Goal: Transaction & Acquisition: Book appointment/travel/reservation

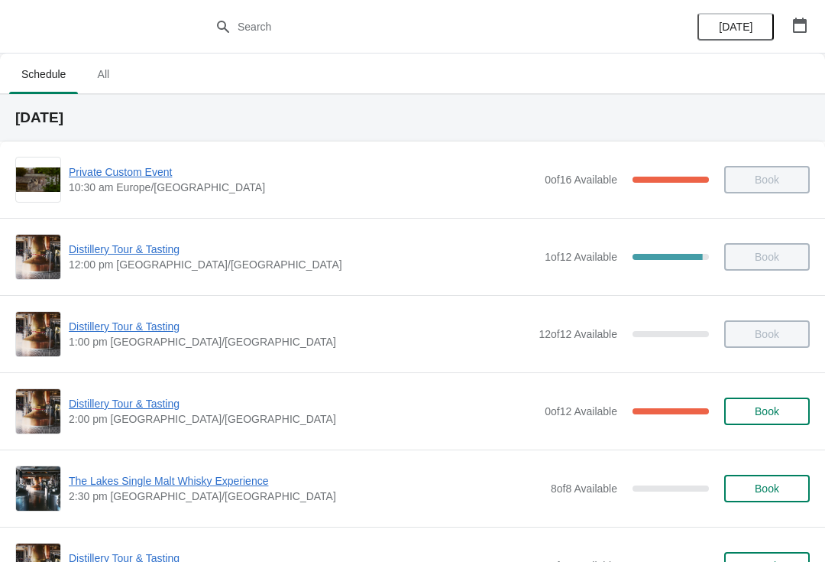
click at [160, 404] on span "Distillery Tour & Tasting" at bounding box center [303, 403] width 468 height 15
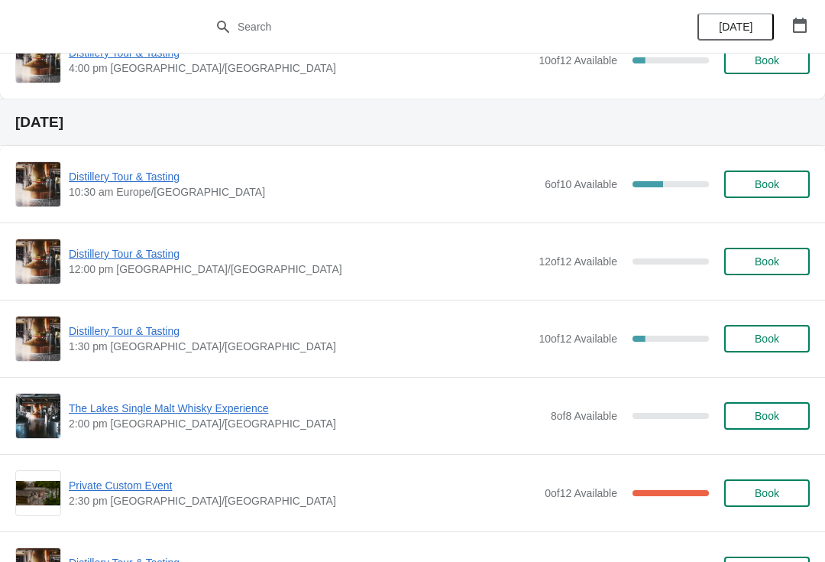
scroll to position [1013, 0]
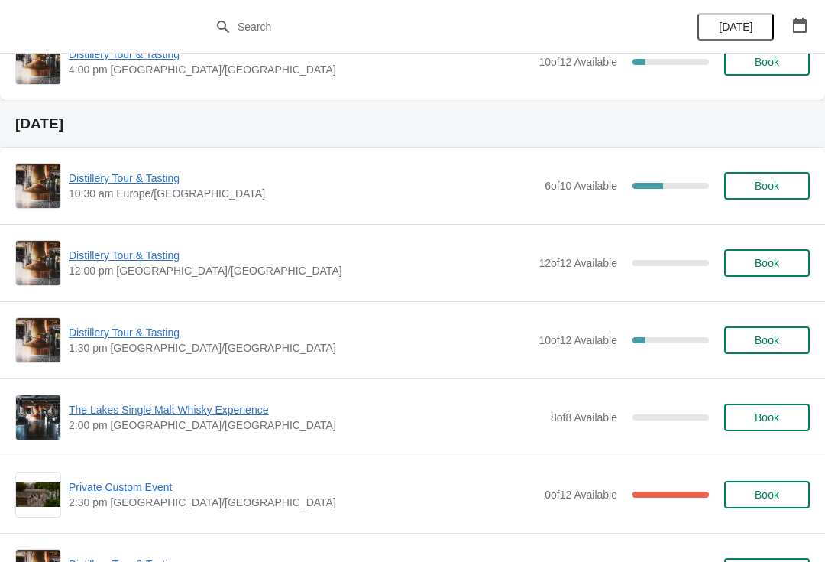
click at [770, 262] on span "Book" at bounding box center [767, 263] width 24 height 12
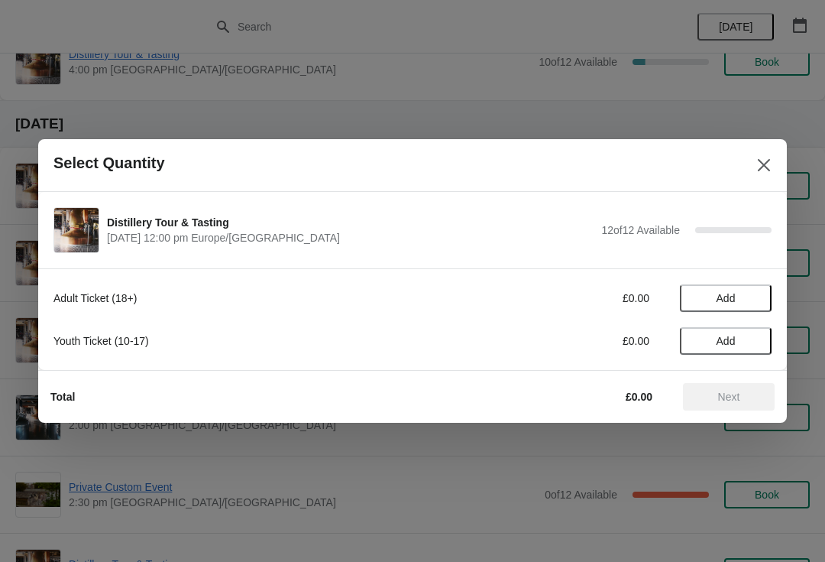
click at [734, 297] on span "Add" at bounding box center [726, 298] width 19 height 12
click at [749, 303] on icon at bounding box center [752, 298] width 16 height 16
click at [718, 394] on span "Next" at bounding box center [729, 397] width 22 height 12
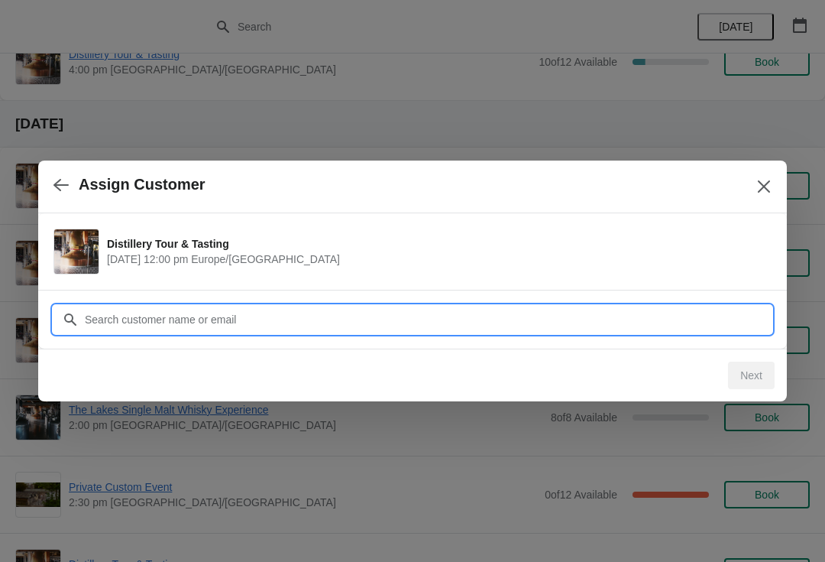
click at [228, 314] on input "Customer" at bounding box center [428, 320] width 688 height 28
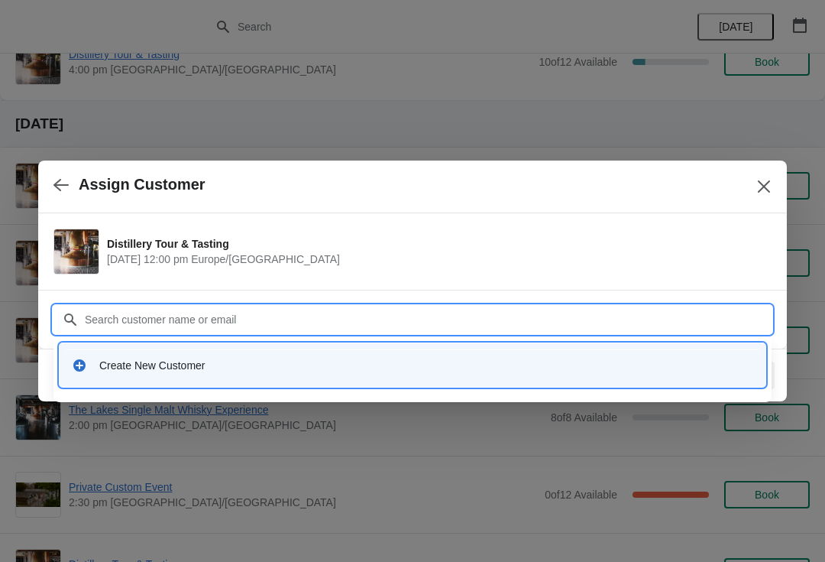
click at [140, 356] on div "Create New Customer" at bounding box center [413, 364] width 694 height 31
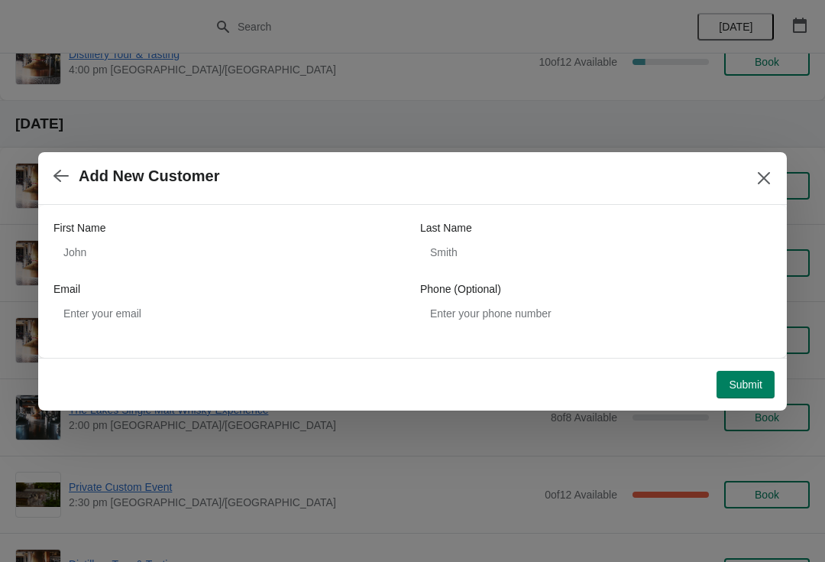
click at [68, 170] on icon "button" at bounding box center [60, 175] width 15 height 15
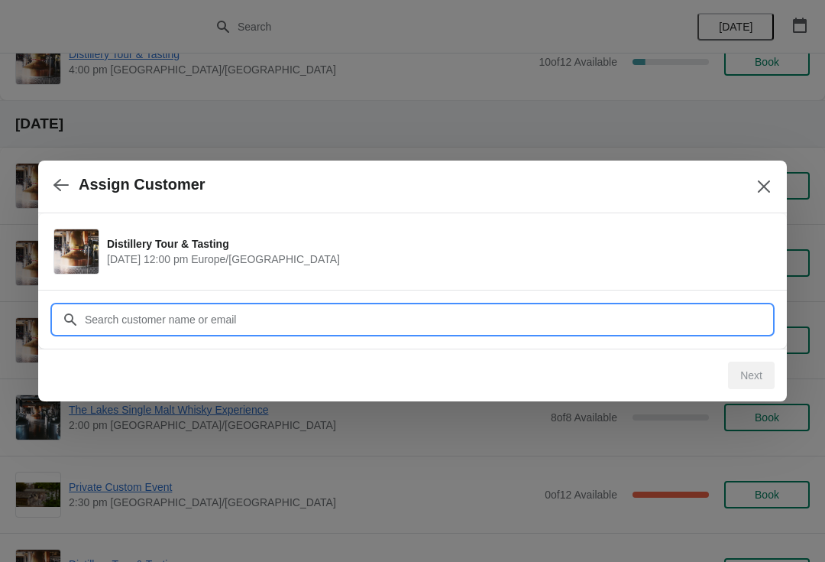
click at [260, 307] on input "Customer" at bounding box center [428, 320] width 688 height 28
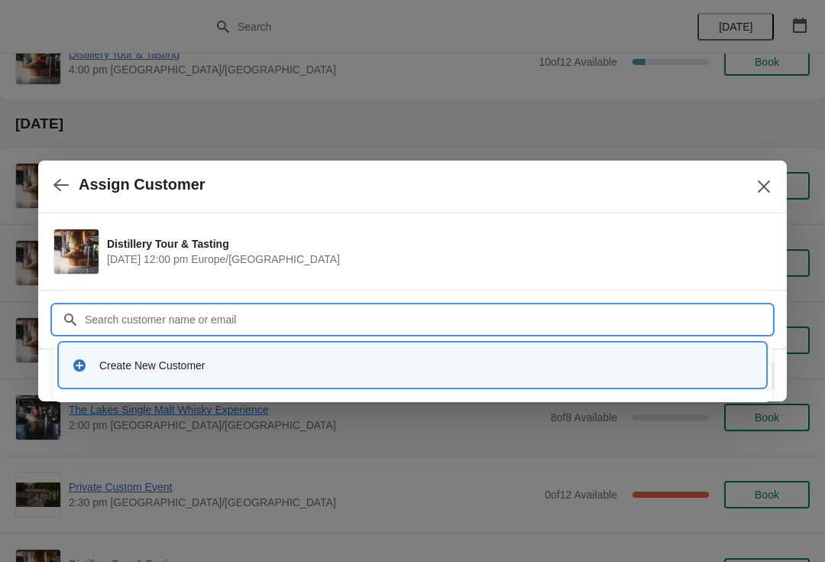
click at [85, 360] on icon at bounding box center [79, 365] width 15 height 15
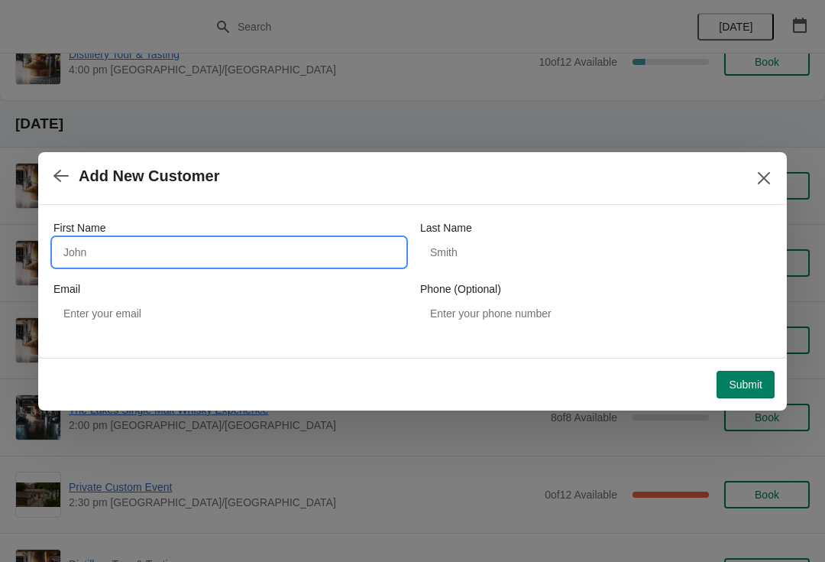
click at [151, 253] on input "First Name" at bounding box center [229, 252] width 352 height 28
type input "[PERSON_NAME]"
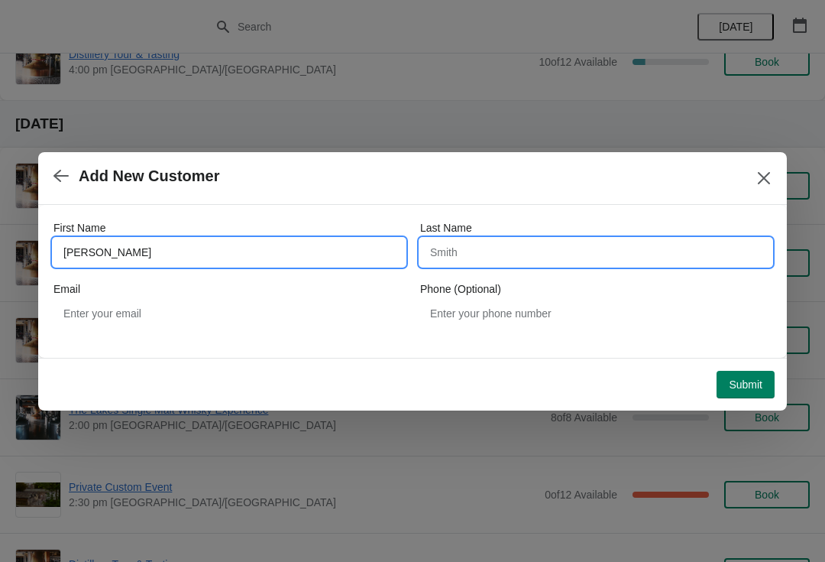
click at [507, 251] on input "Last Name" at bounding box center [596, 252] width 352 height 28
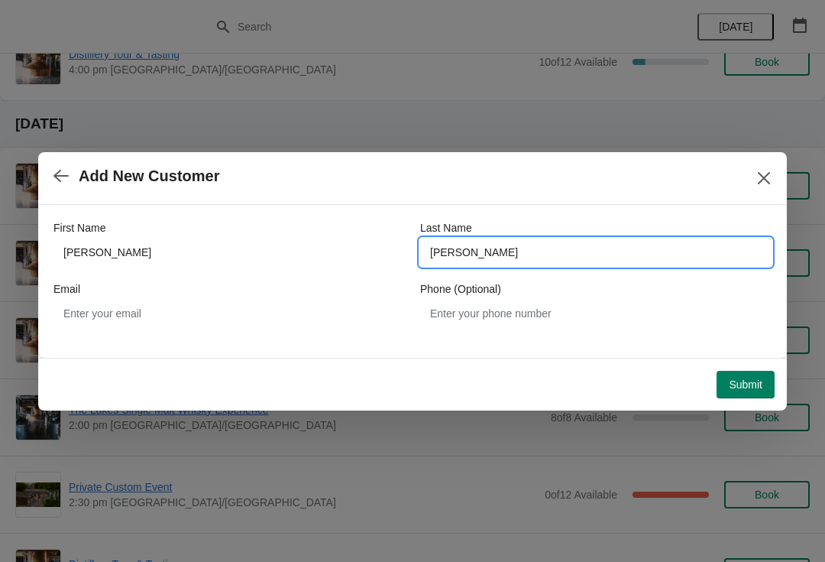
type input "[PERSON_NAME]"
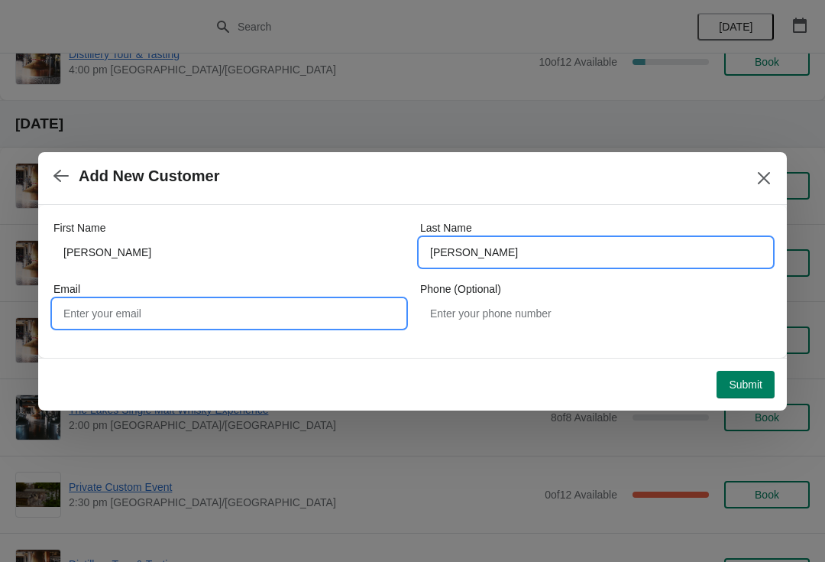
click at [105, 313] on input "Email" at bounding box center [229, 314] width 352 height 28
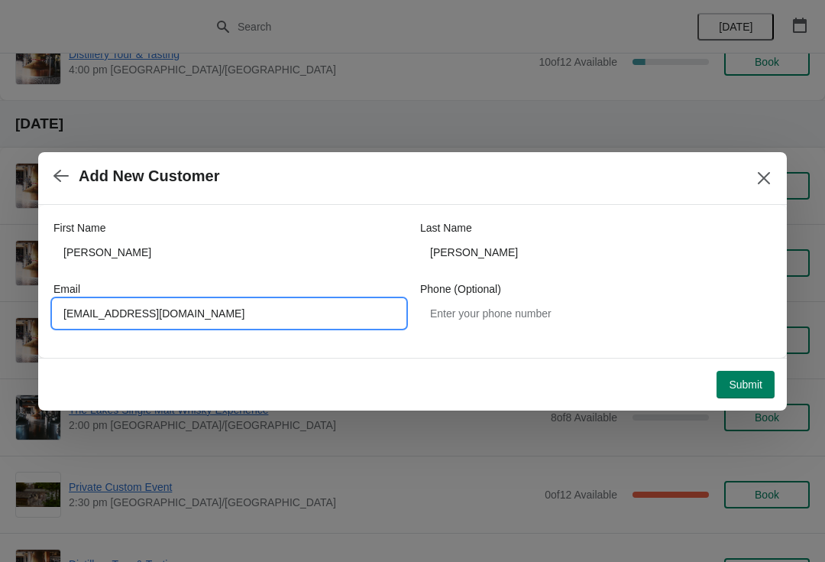
type input "[EMAIL_ADDRESS][DOMAIN_NAME]"
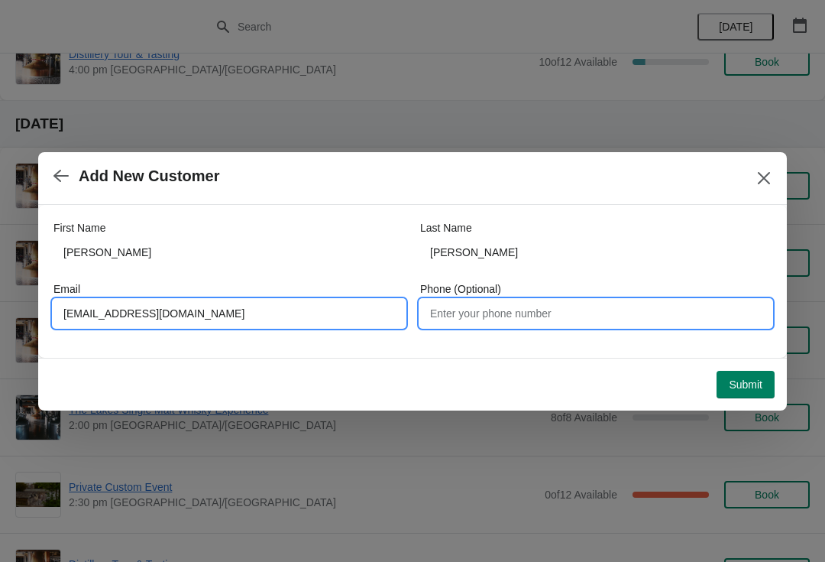
click at [548, 317] on input "Phone (Optional)" at bounding box center [596, 314] width 352 height 28
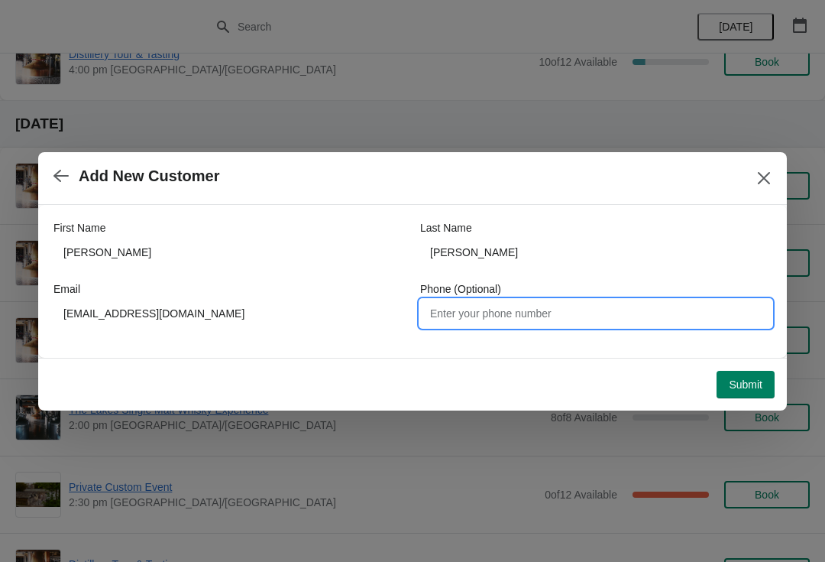
type input "P"
type input "07740190349"
click at [727, 374] on button "Submit" at bounding box center [746, 385] width 58 height 28
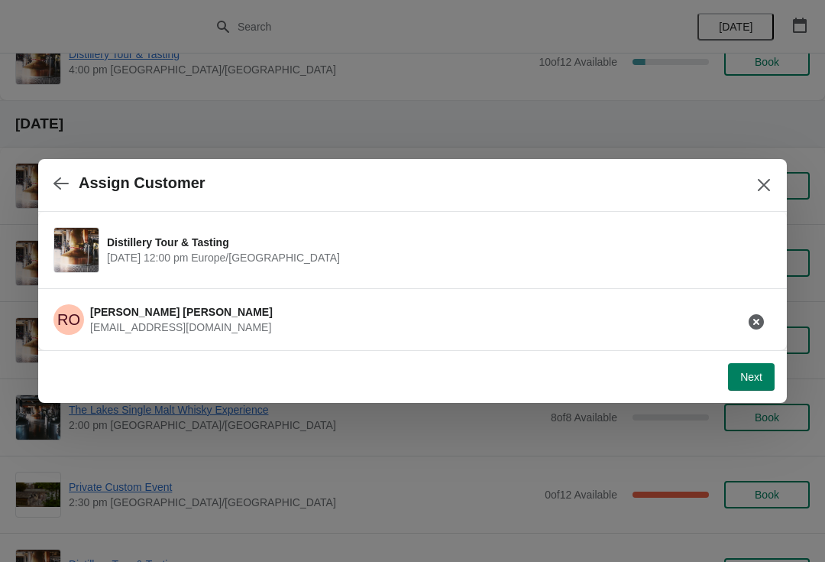
click at [752, 373] on span "Next" at bounding box center [752, 377] width 22 height 12
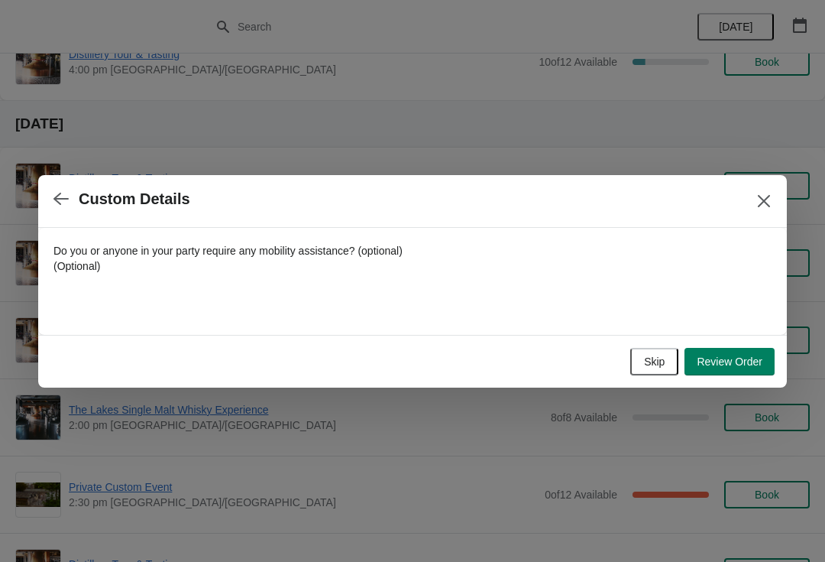
click at [663, 374] on button "Skip" at bounding box center [654, 362] width 48 height 28
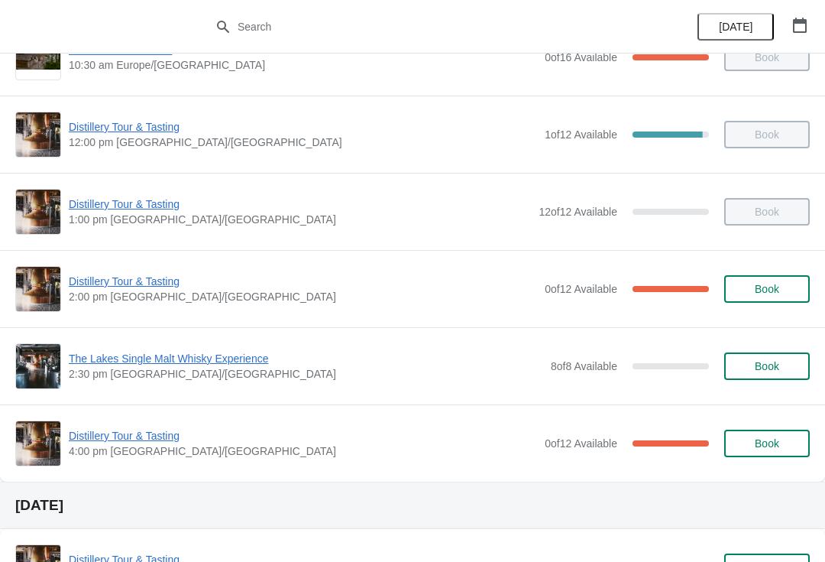
scroll to position [125, 0]
